Goal: Communication & Community: Answer question/provide support

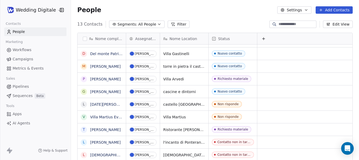
scroll to position [4, 0]
click at [174, 90] on span "cascine e dintorni" at bounding box center [180, 91] width 33 height 5
click at [174, 90] on textarea "**********" at bounding box center [185, 89] width 48 height 16
click at [275, 89] on html "Wedding Digitale Contacts People Marketing Workflows Campaigns Metrics & Events…" at bounding box center [179, 80] width 359 height 160
click at [239, 90] on span "Nuovo contatto" at bounding box center [228, 91] width 33 height 6
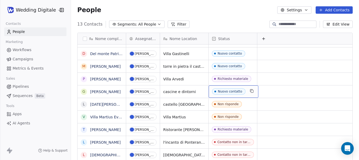
click at [239, 89] on div "Nuovo contatto" at bounding box center [230, 91] width 24 height 4
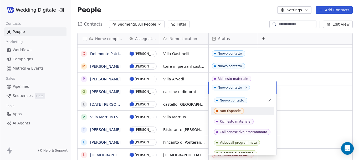
click at [234, 108] on div "Non risponde" at bounding box center [243, 111] width 64 height 8
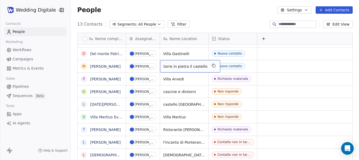
click at [178, 64] on span "torre in pietra il castello" at bounding box center [186, 66] width 44 height 5
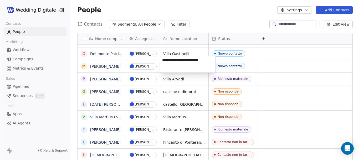
click at [268, 67] on html "Wedding Digitale Contacts People Marketing Workflows Campaigns Metrics & Events…" at bounding box center [179, 80] width 359 height 160
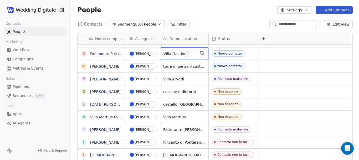
click at [178, 51] on span "Villa Gastinelli" at bounding box center [180, 53] width 32 height 5
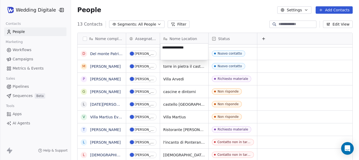
click at [178, 49] on textarea "**********" at bounding box center [185, 51] width 48 height 16
click at [312, 71] on html "Wedding Digitale Contacts People Marketing Workflows Campaigns Metrics & Events…" at bounding box center [179, 80] width 359 height 160
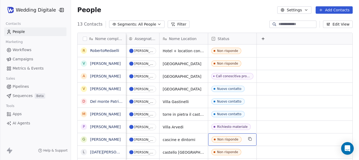
scroll to position [0, 0]
click at [224, 142] on span "Non risponde" at bounding box center [227, 139] width 30 height 6
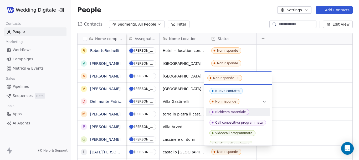
click at [234, 114] on span "Richiesto materiale" at bounding box center [230, 112] width 40 height 6
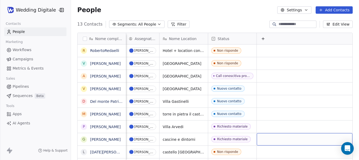
click at [266, 139] on div "grid" at bounding box center [305, 139] width 96 height 12
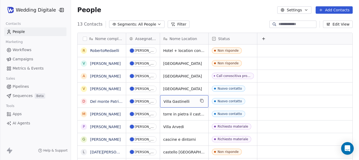
click at [179, 101] on span "Villa Gastinelli" at bounding box center [180, 101] width 32 height 5
click at [179, 101] on textarea "**********" at bounding box center [185, 103] width 48 height 16
click at [224, 99] on html "Wedding Digitale Contacts People Marketing Workflows Campaigns Metrics & Events…" at bounding box center [179, 80] width 359 height 160
click at [224, 100] on div "Nuovo contatto" at bounding box center [230, 101] width 24 height 4
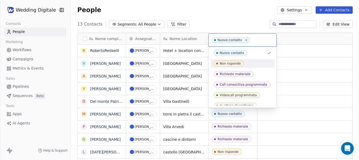
click at [230, 63] on div "Non risponde" at bounding box center [230, 64] width 21 height 4
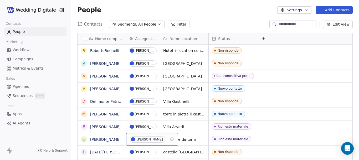
scroll to position [0, 4]
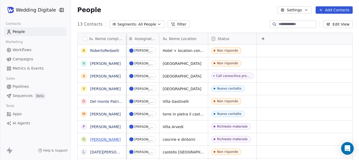
click at [110, 138] on link "[PERSON_NAME]" at bounding box center [105, 139] width 31 height 4
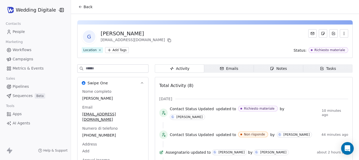
click at [282, 68] on div "Notes" at bounding box center [278, 69] width 17 height 6
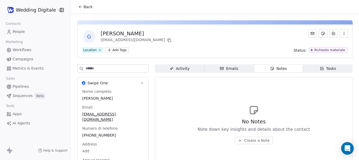
click at [247, 138] on span "Create a Note" at bounding box center [257, 140] width 26 height 5
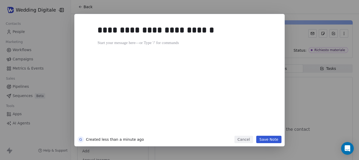
click at [223, 70] on div "**********" at bounding box center [188, 78] width 180 height 112
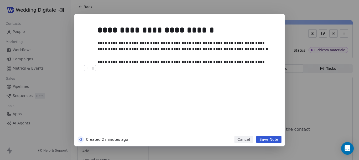
click at [269, 137] on button "Save Note" at bounding box center [269, 139] width 25 height 7
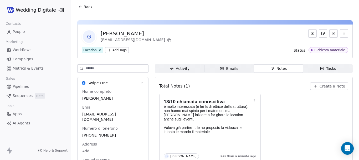
click at [82, 9] on button "Back" at bounding box center [85, 6] width 21 height 9
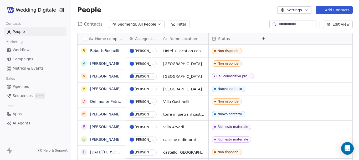
scroll to position [137, 284]
click at [172, 115] on span "torre in pietra il castello" at bounding box center [186, 113] width 44 height 5
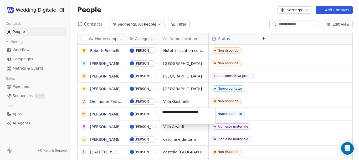
click at [172, 115] on textarea "**********" at bounding box center [188, 116] width 55 height 16
click at [225, 114] on html "Wedding Digitale Contacts People Marketing Workflows Campaigns Metrics & Events…" at bounding box center [179, 80] width 359 height 160
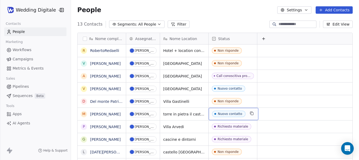
click at [225, 114] on div "Nuovo contatto" at bounding box center [230, 114] width 24 height 4
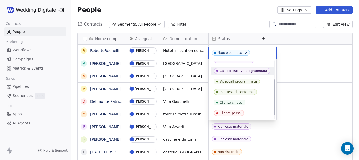
scroll to position [36, 0]
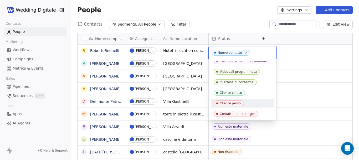
click at [312, 120] on html "Wedding Digitale Contacts People Marketing Workflows Campaigns Metrics & Events…" at bounding box center [179, 80] width 359 height 160
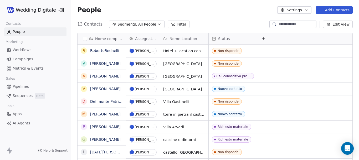
scroll to position [0, 0]
click at [228, 114] on div "Nuovo contatto" at bounding box center [230, 114] width 24 height 4
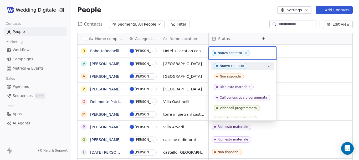
click at [228, 114] on div "Nuovo contatto Non risponde Richiesto materiale Call conoscitiva programmata Vi…" at bounding box center [243, 108] width 64 height 93
click at [241, 98] on div "Call conoscitiva programmata" at bounding box center [244, 98] width 48 height 4
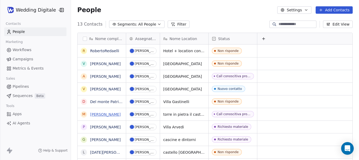
click at [115, 113] on link "[PERSON_NAME]" at bounding box center [105, 114] width 31 height 4
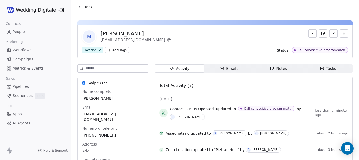
click at [271, 69] on icon "button" at bounding box center [272, 68] width 3 height 3
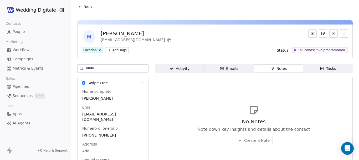
click at [249, 141] on span "Create a Note" at bounding box center [257, 140] width 26 height 5
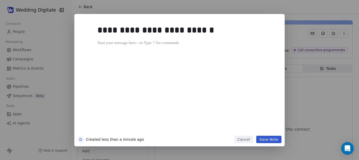
click at [210, 90] on div "**********" at bounding box center [188, 78] width 180 height 112
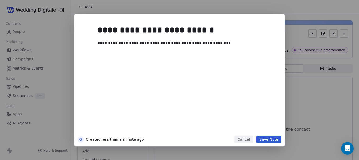
click at [268, 136] on button "Save Note" at bounding box center [269, 139] width 25 height 7
